Goal: Information Seeking & Learning: Check status

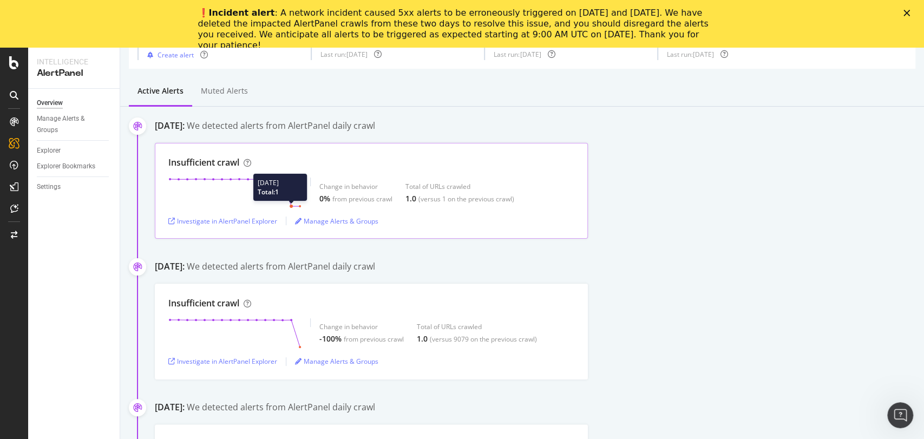
scroll to position [75, 0]
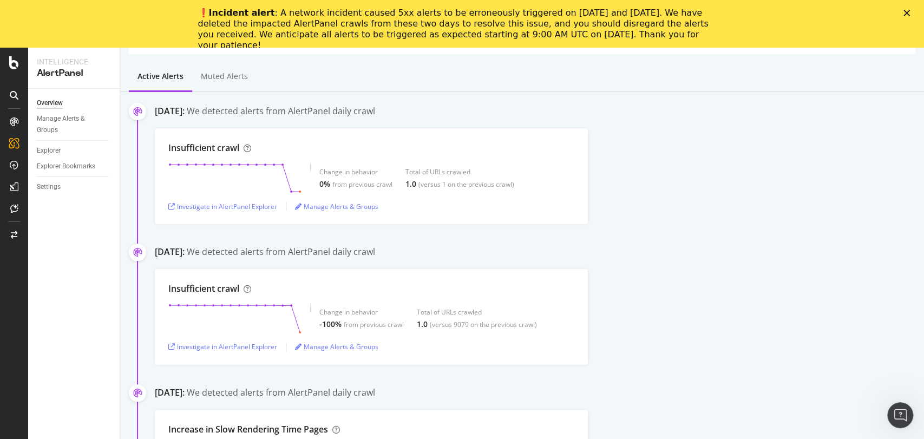
click at [275, 68] on div "Active alerts Muted alerts" at bounding box center [522, 77] width 804 height 29
click at [456, 18] on div "❗️ Incident alert : A network incident caused 5xx alerts to be erroneously trig…" at bounding box center [453, 29] width 511 height 43
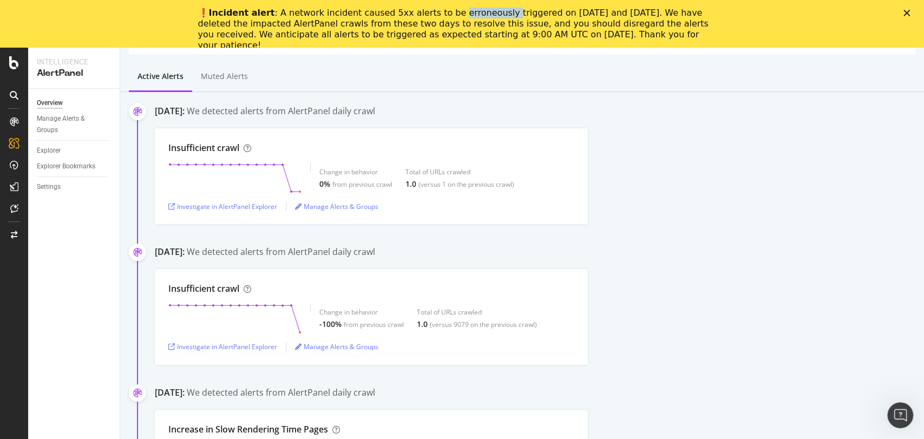
click at [456, 18] on div "❗️ Incident alert : A network incident caused 5xx alerts to be erroneously trig…" at bounding box center [453, 29] width 511 height 43
click at [621, 27] on div "❗️ Incident alert : A network incident caused 5xx alerts to be erroneously trig…" at bounding box center [453, 29] width 511 height 43
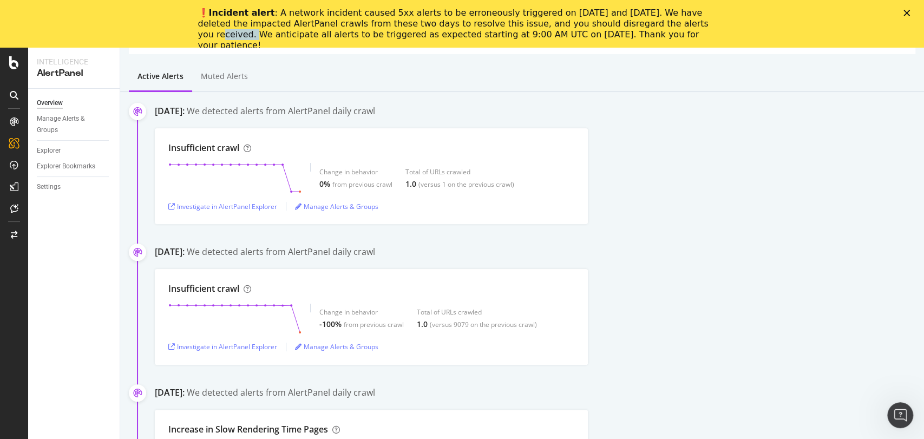
click at [621, 27] on div "❗️ Incident alert : A network incident caused 5xx alerts to be erroneously trig…" at bounding box center [453, 29] width 511 height 43
click at [406, 41] on div "❗️ Incident alert : A network incident caused 5xx alerts to be erroneously trig…" at bounding box center [457, 29] width 519 height 50
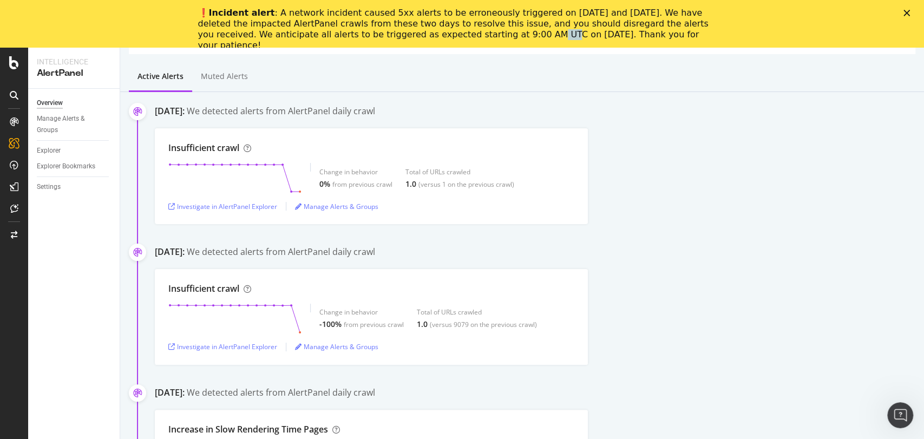
click at [406, 41] on div "❗️ Incident alert : A network incident caused 5xx alerts to be erroneously trig…" at bounding box center [457, 29] width 519 height 50
